Goal: Task Accomplishment & Management: Manage account settings

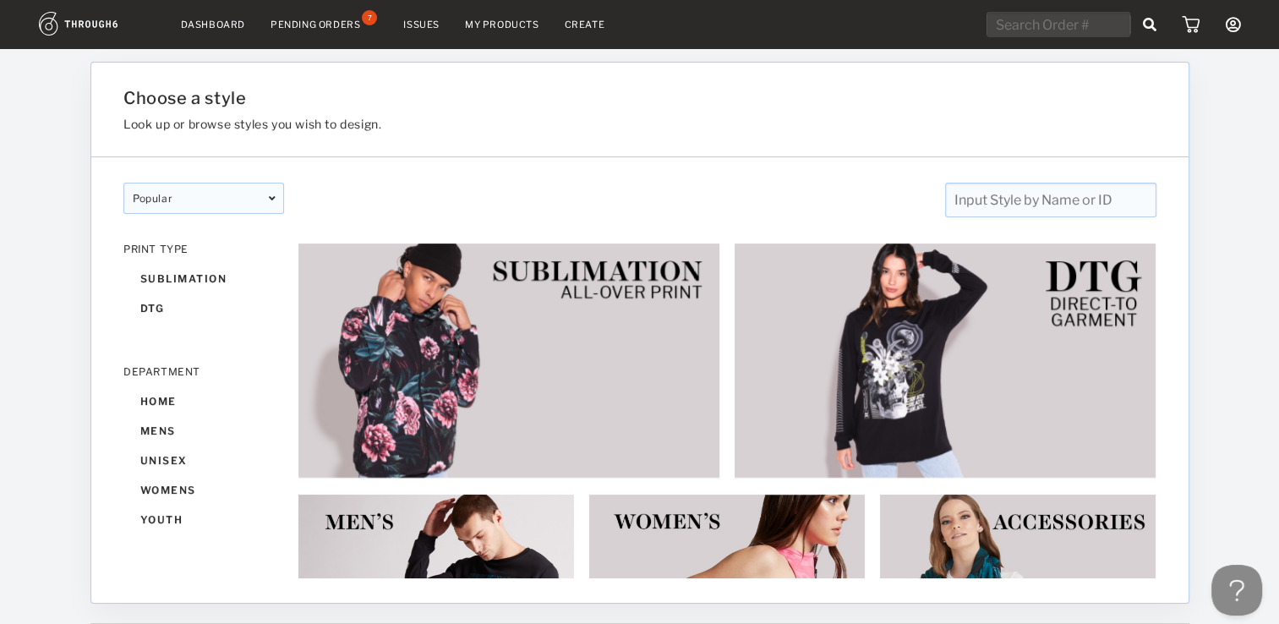
click at [216, 19] on link "Dashboard" at bounding box center [213, 25] width 64 height 12
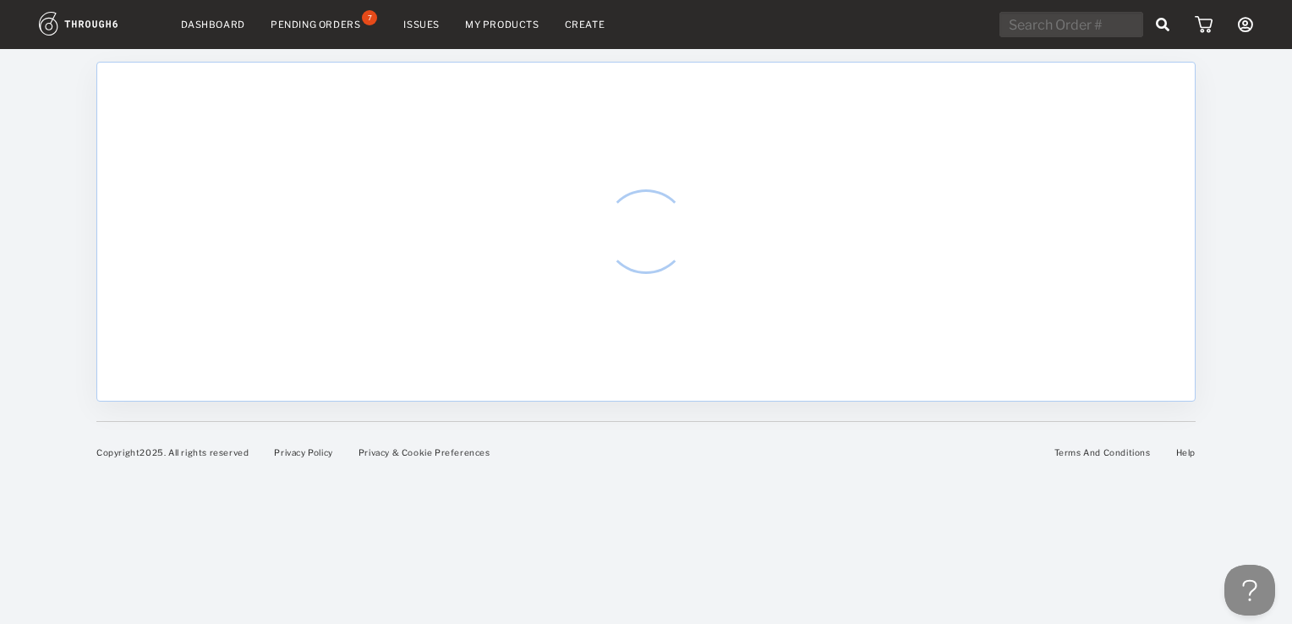
select select "7"
select select "2025"
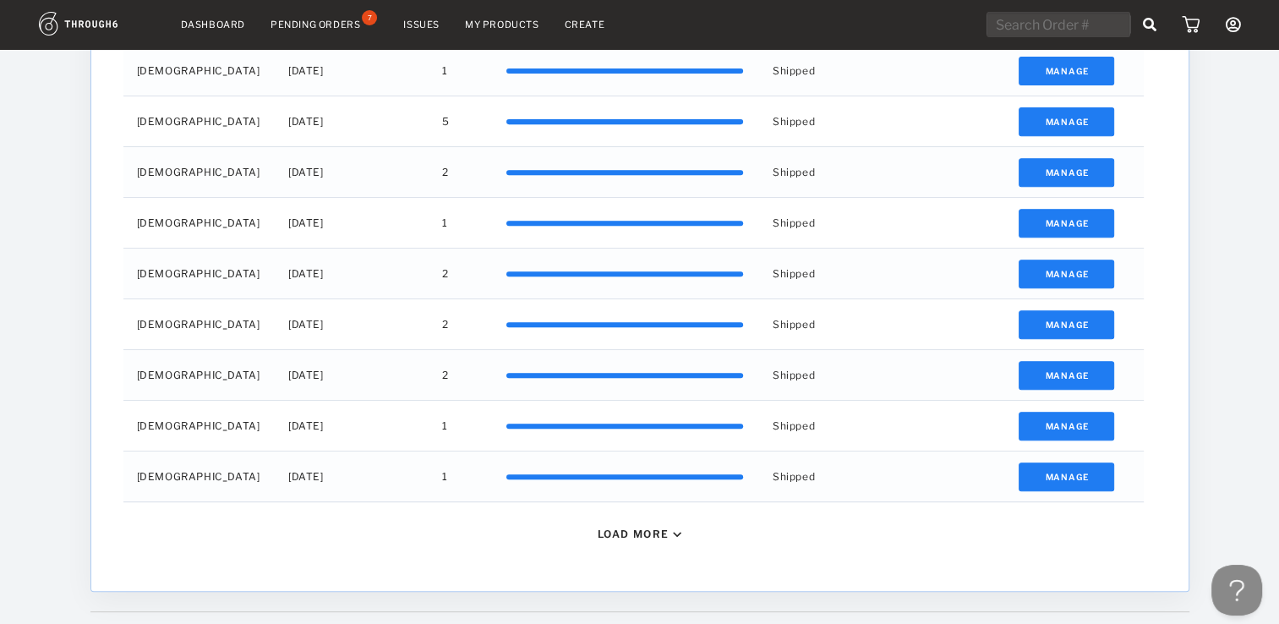
scroll to position [638, 0]
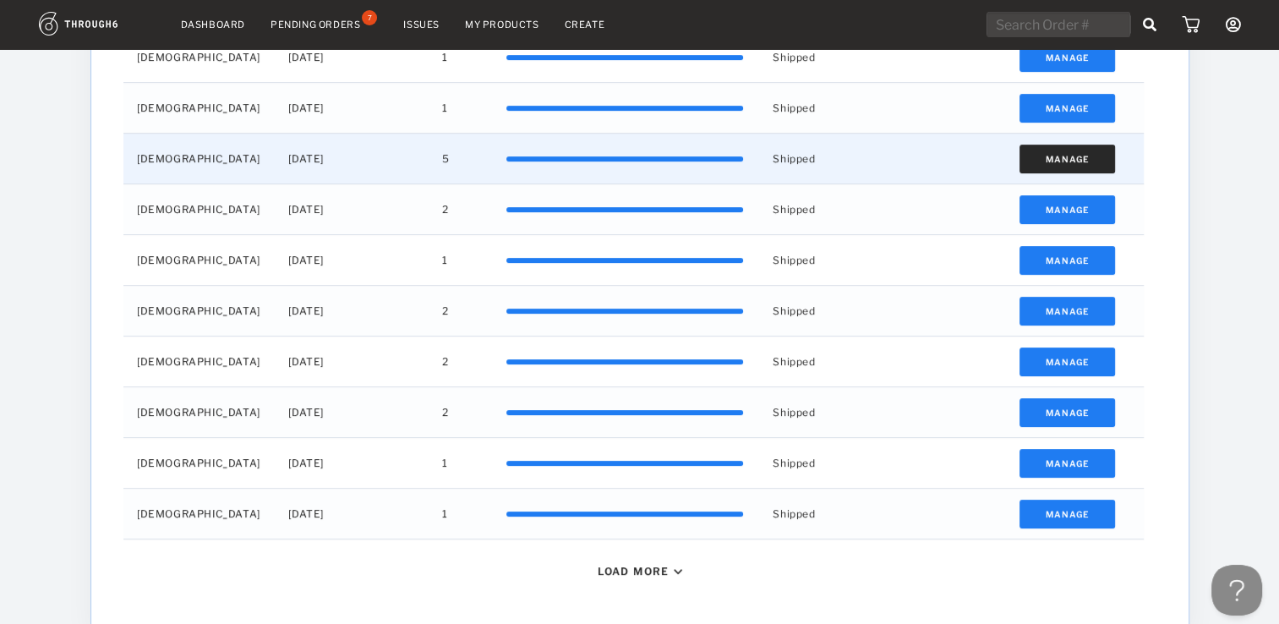
click at [1098, 157] on button "Manage" at bounding box center [1067, 159] width 96 height 29
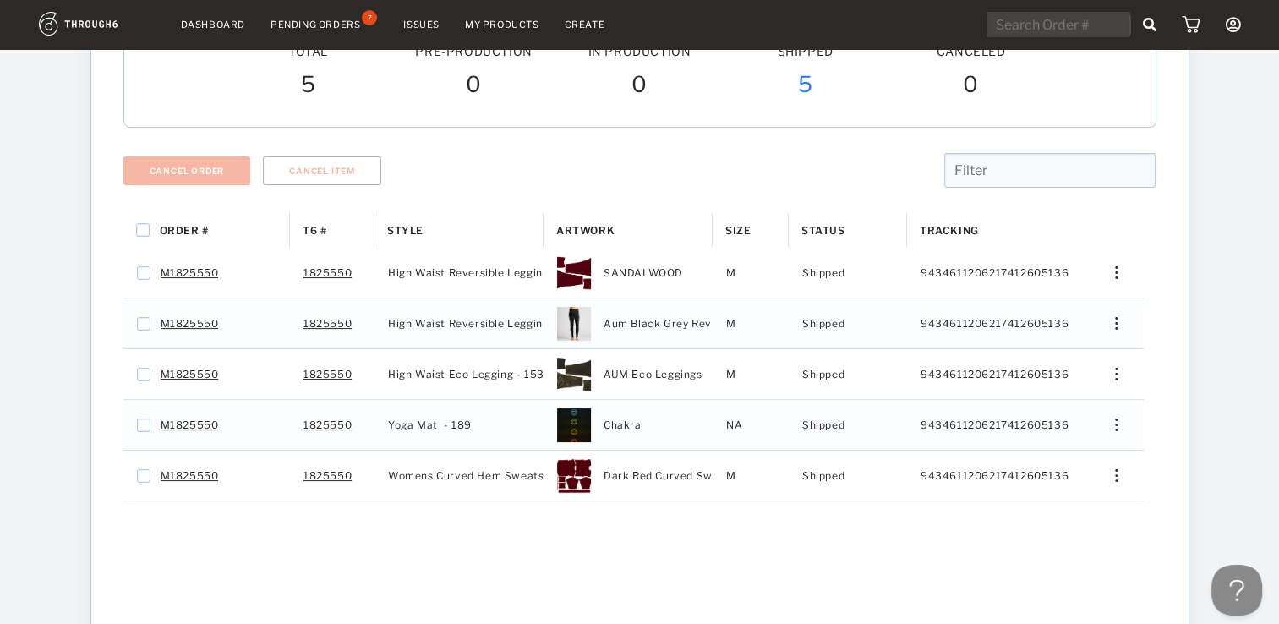
scroll to position [142, 0]
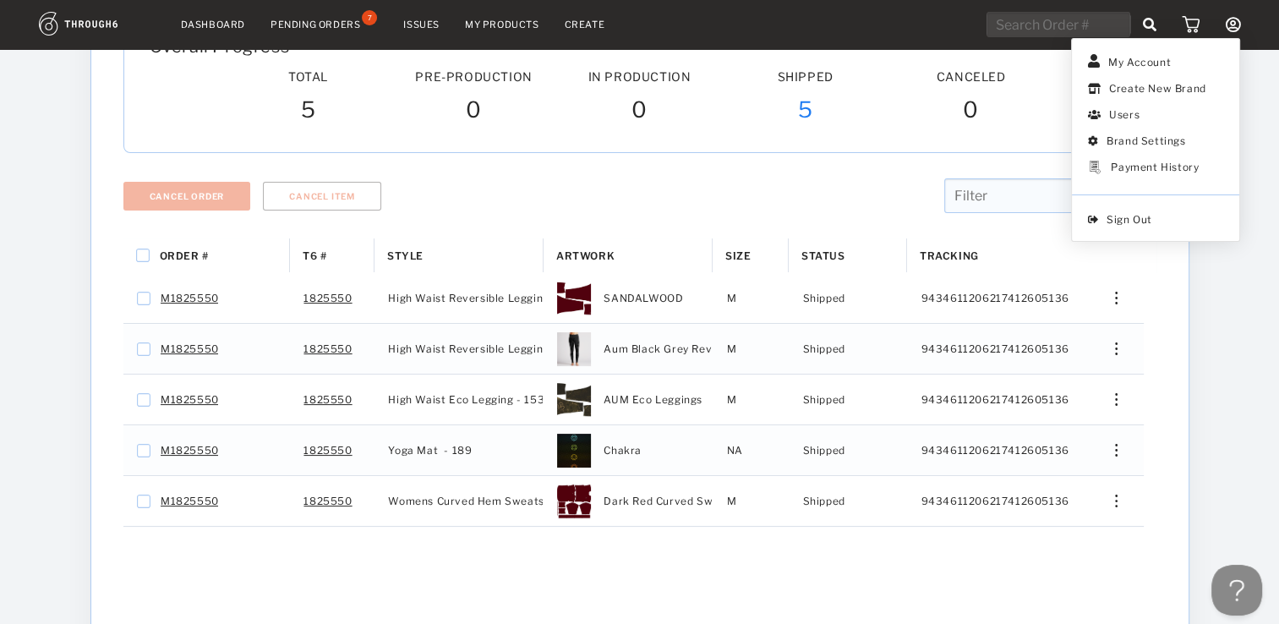
click at [1231, 23] on icon at bounding box center [1232, 24] width 15 height 15
click at [1164, 167] on div "Payment History" at bounding box center [1155, 169] width 88 height 16
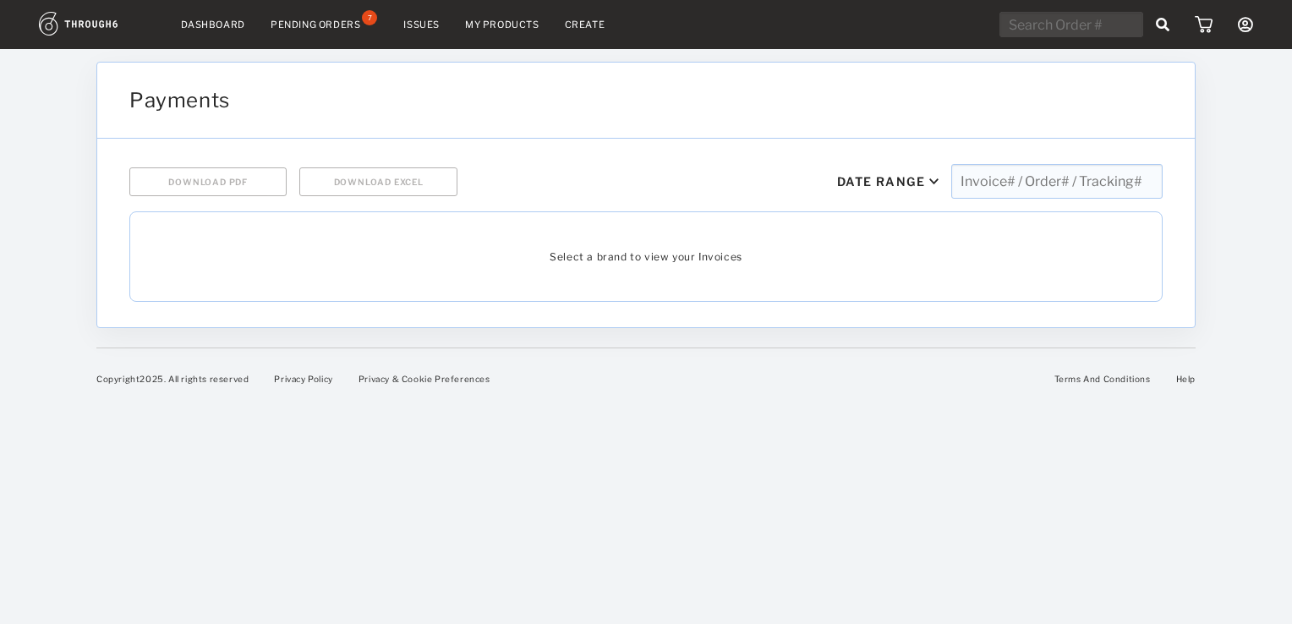
select select "7"
select select "2025"
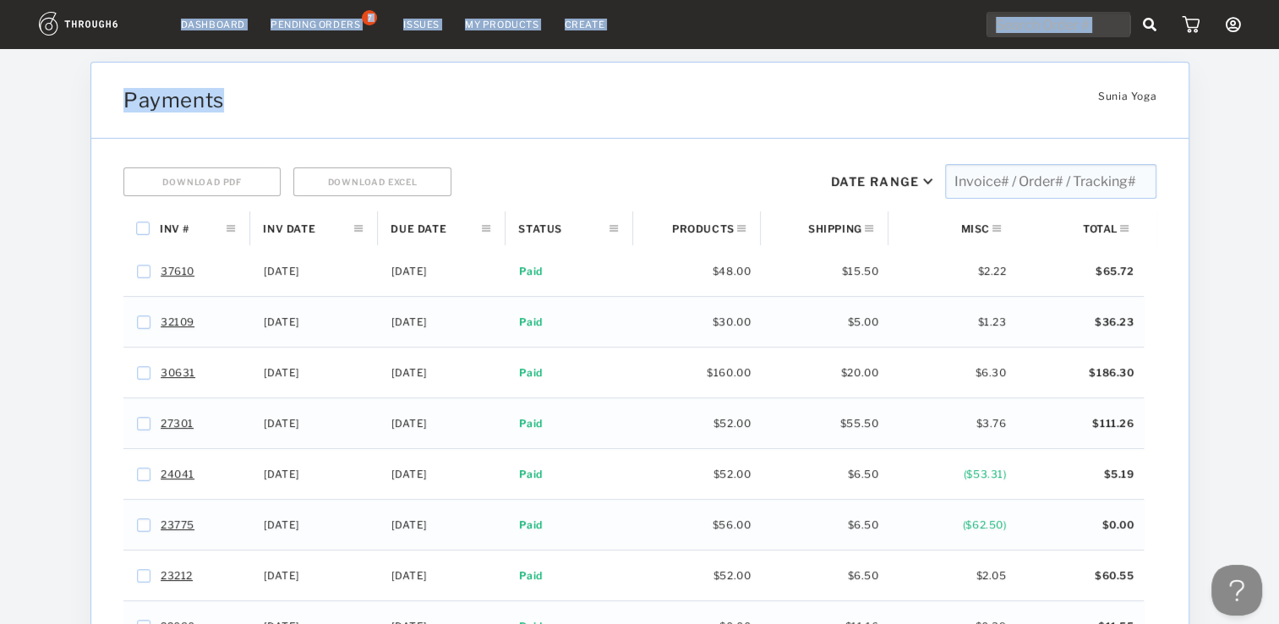
drag, startPoint x: 27, startPoint y: 3, endPoint x: 231, endPoint y: 91, distance: 222.3
click at [231, 91] on div "Dashboard Pending Orders 7 Issues My Products Create My Account Create New Bran…" at bounding box center [639, 441] width 1279 height 883
drag, startPoint x: 231, startPoint y: 91, endPoint x: 45, endPoint y: 107, distance: 186.7
click at [45, 107] on div "Dashboard Pending Orders 7 Issues My Products Create My Account Create New Bran…" at bounding box center [639, 441] width 1279 height 883
drag, startPoint x: 45, startPoint y: 107, endPoint x: 35, endPoint y: 243, distance: 136.5
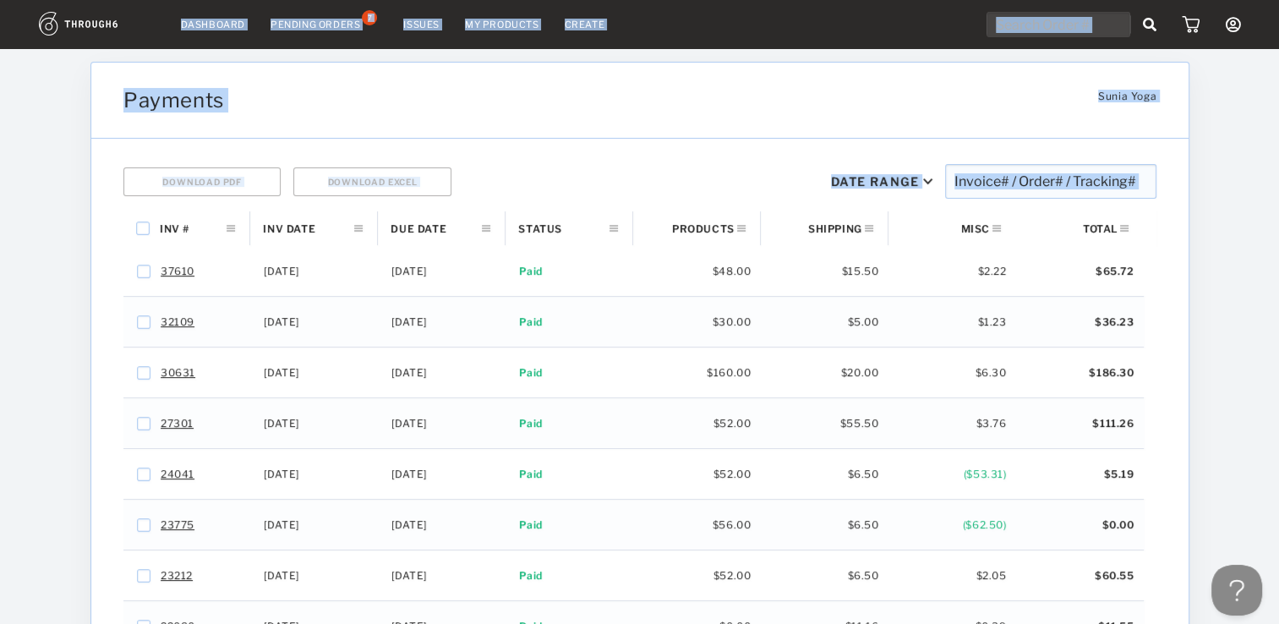
click at [35, 243] on div "Dashboard Pending Orders 7 Issues My Products Create My Account Create New Bran…" at bounding box center [639, 441] width 1279 height 883
drag, startPoint x: 35, startPoint y: 243, endPoint x: 41, endPoint y: 236, distance: 9.0
click at [41, 236] on div "Dashboard Pending Orders 7 Issues My Products Create My Account Create New Bran…" at bounding box center [639, 441] width 1279 height 883
click at [430, 130] on div "Payments Sunia Yoga Sunia Yoga" at bounding box center [640, 101] width 1098 height 76
drag, startPoint x: 430, startPoint y: 130, endPoint x: 433, endPoint y: 108, distance: 22.2
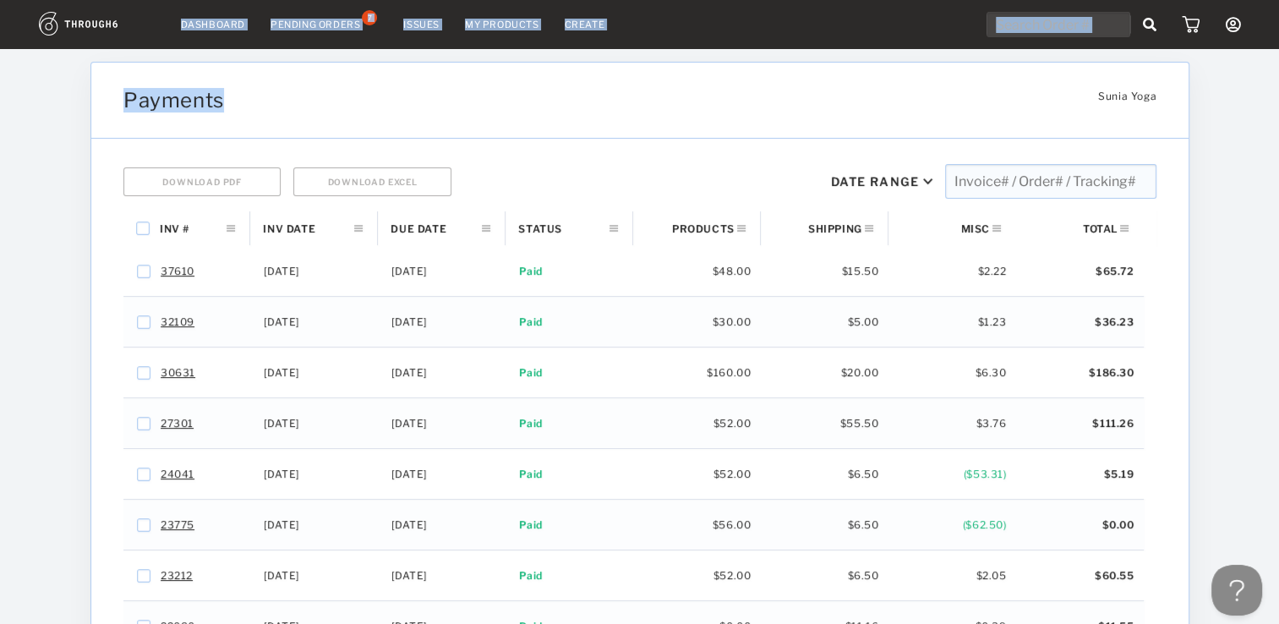
click at [433, 108] on div "Payments" at bounding box center [552, 100] width 859 height 25
drag, startPoint x: 433, startPoint y: 108, endPoint x: 391, endPoint y: 97, distance: 43.7
click at [391, 97] on div "Payments" at bounding box center [552, 100] width 859 height 25
drag, startPoint x: 391, startPoint y: 97, endPoint x: 334, endPoint y: 79, distance: 59.4
click at [334, 79] on div "Payments Sunia Yoga Sunia Yoga" at bounding box center [640, 101] width 1098 height 76
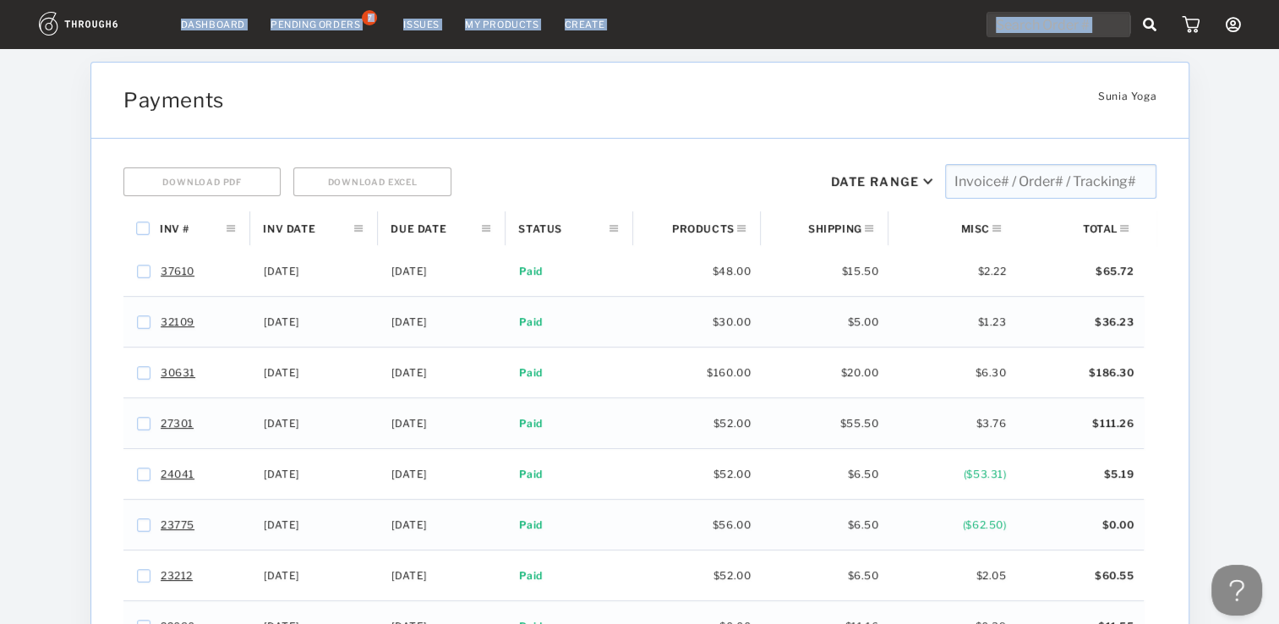
drag, startPoint x: 334, startPoint y: 79, endPoint x: 316, endPoint y: 50, distance: 34.5
click at [316, 50] on div at bounding box center [639, 55] width 1279 height 13
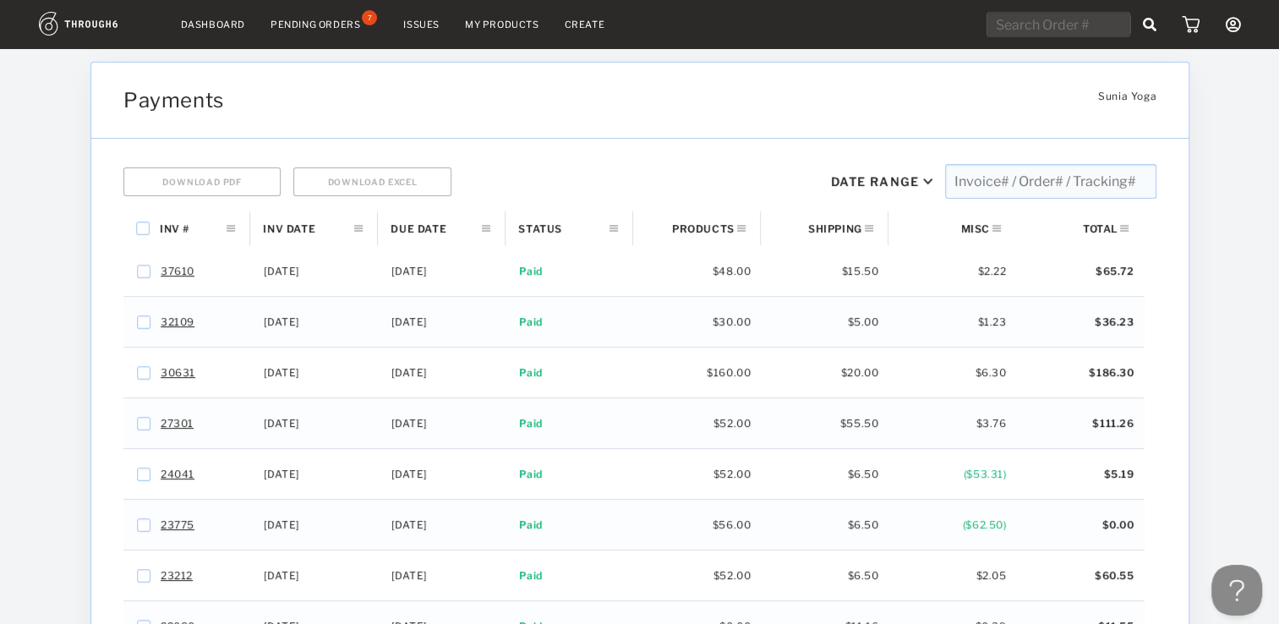
click at [10, 46] on div "Dashboard Pending Orders 7 Issues My Products Create My Account Create New Bran…" at bounding box center [639, 24] width 1279 height 49
click at [25, 9] on div "Dashboard Pending Orders 7 Issues My Products Create My Account Create New Bran…" at bounding box center [639, 24] width 1279 height 49
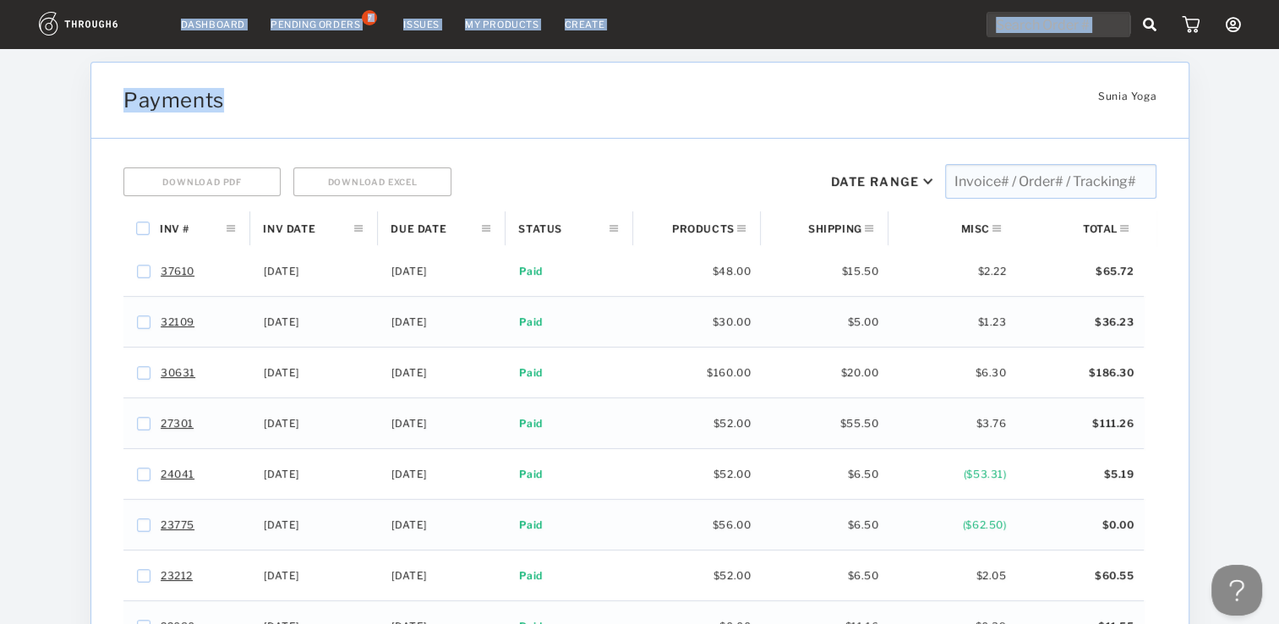
click at [649, 68] on div "Payments Sunia Yoga Sunia Yoga" at bounding box center [640, 101] width 1098 height 76
drag, startPoint x: 649, startPoint y: 68, endPoint x: 551, endPoint y: 98, distance: 103.3
click at [551, 98] on div "Payments" at bounding box center [552, 100] width 859 height 25
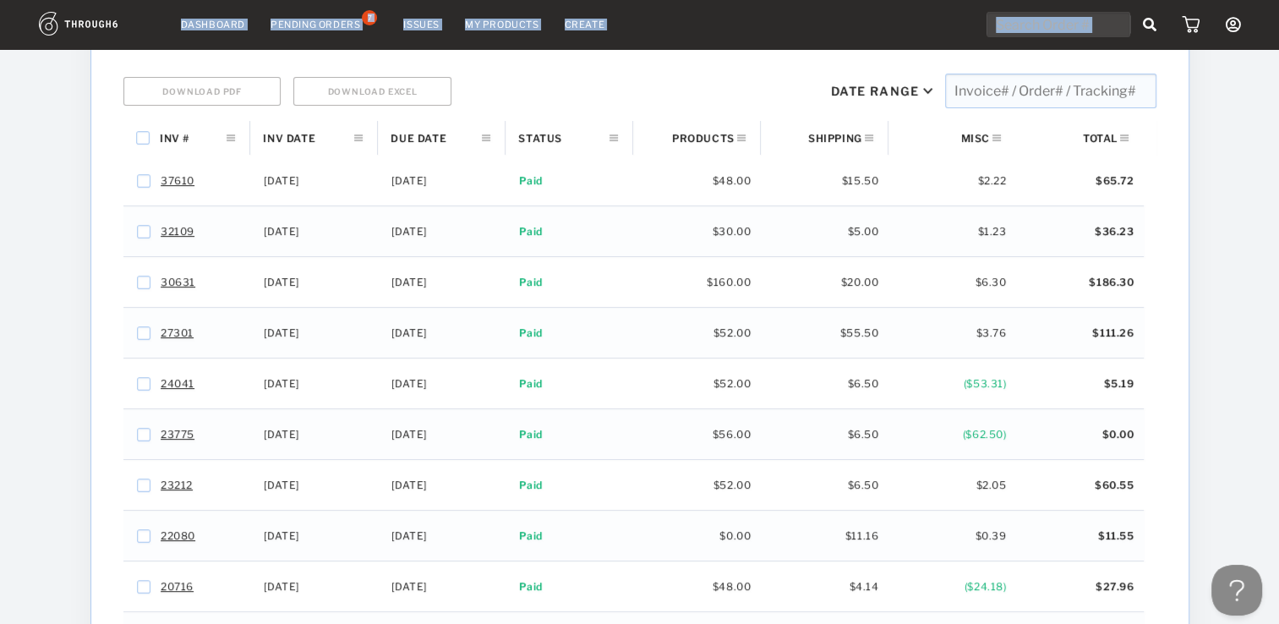
scroll to position [58, 0]
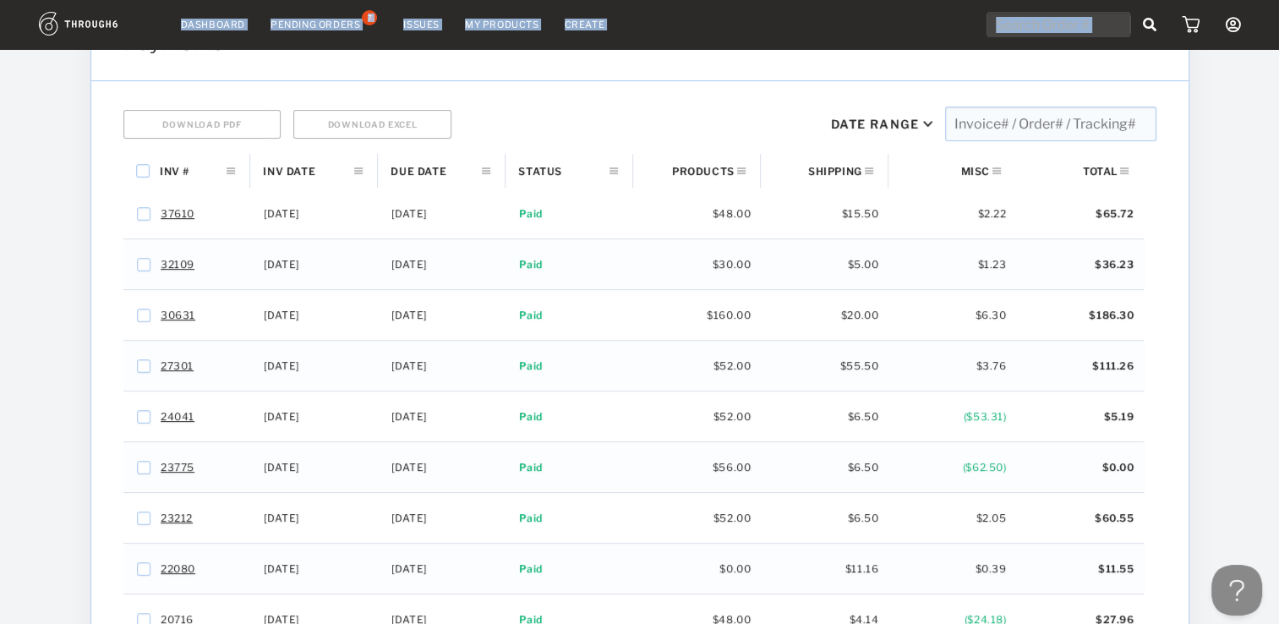
click at [24, 70] on div "Dashboard Pending Orders 7 Issues My Products Create My Account Create New Bran…" at bounding box center [639, 383] width 1279 height 883
